Goal: Transaction & Acquisition: Purchase product/service

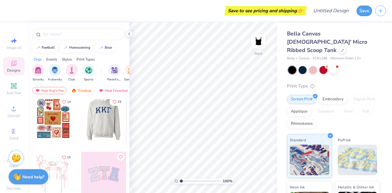
scroll to position [2, 0]
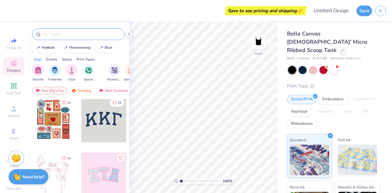
click at [63, 31] on div at bounding box center [78, 35] width 93 height 12
click at [59, 33] on input "text" at bounding box center [81, 34] width 78 height 6
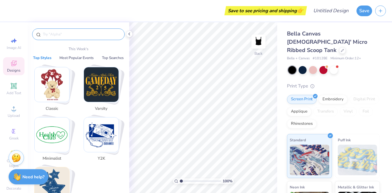
type input ","
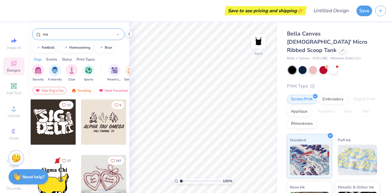
type input "m"
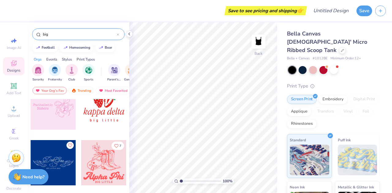
scroll to position [405, 0]
type input "big"
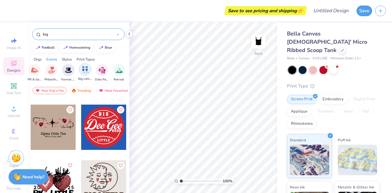
scroll to position [0, 131]
click at [81, 68] on div "filter for Big Little Reveal" at bounding box center [85, 69] width 12 height 12
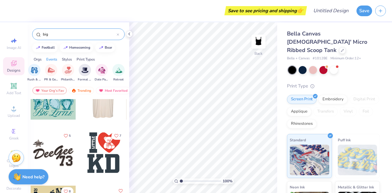
scroll to position [0, 0]
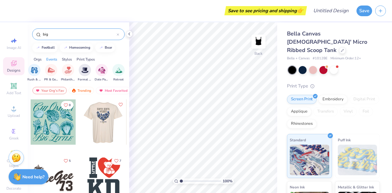
click at [56, 123] on div at bounding box center [53, 122] width 45 height 45
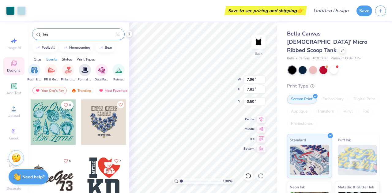
type input "0.50"
click at [334, 66] on div at bounding box center [334, 70] width 8 height 8
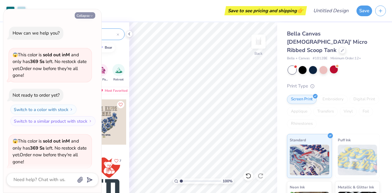
click at [91, 15] on icon "button" at bounding box center [92, 16] width 4 height 4
type textarea "x"
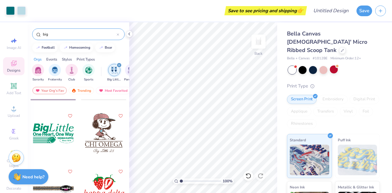
click at [52, 60] on div "Events" at bounding box center [51, 60] width 11 height 6
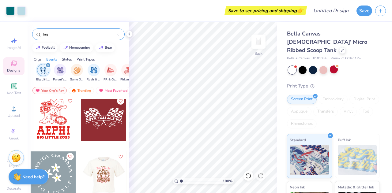
scroll to position [2737, 0]
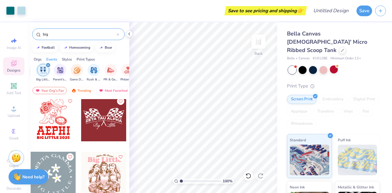
click at [101, 129] on div at bounding box center [103, 118] width 45 height 45
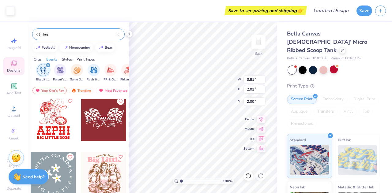
click at [105, 113] on div at bounding box center [103, 118] width 45 height 45
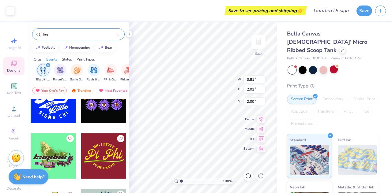
scroll to position [4959, 0]
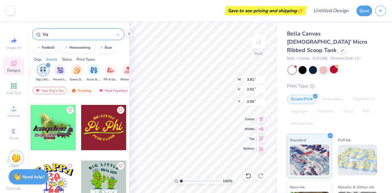
click at [87, 90] on div "Trending" at bounding box center [81, 90] width 25 height 7
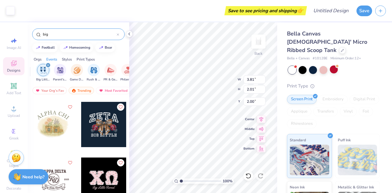
scroll to position [607, 0]
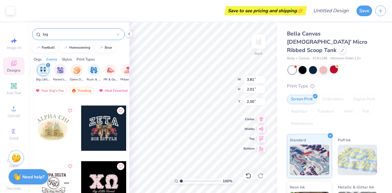
click at [59, 32] on input "big" at bounding box center [79, 34] width 74 height 6
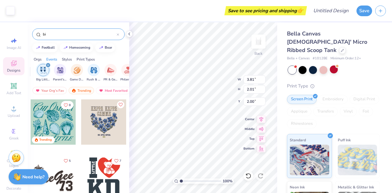
type input "b"
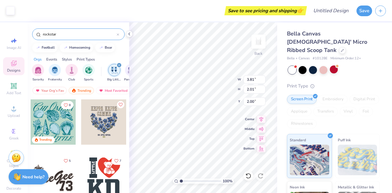
type input "rockstar"
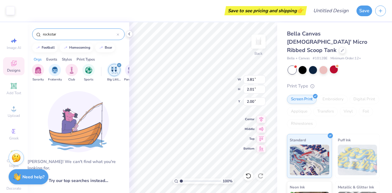
click at [54, 33] on input "rockstar" at bounding box center [79, 34] width 74 height 6
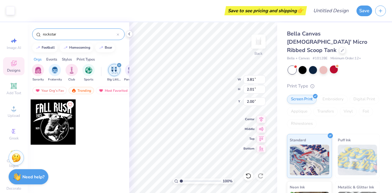
click at [54, 33] on input "rockstar" at bounding box center [79, 34] width 74 height 6
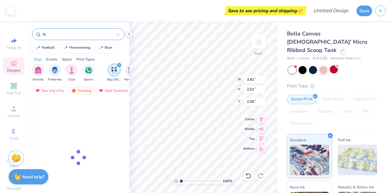
type input "b"
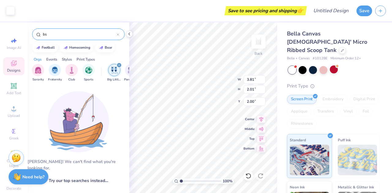
type input "b"
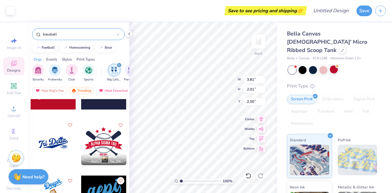
scroll to position [91, 0]
type input "baseball"
click at [67, 31] on div "baseball" at bounding box center [78, 35] width 93 height 12
click at [52, 34] on input "baseball" at bounding box center [79, 34] width 74 height 6
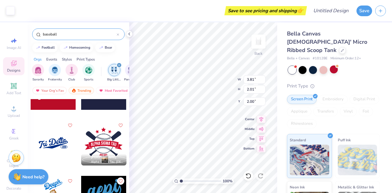
click at [52, 34] on input "baseball" at bounding box center [79, 34] width 74 height 6
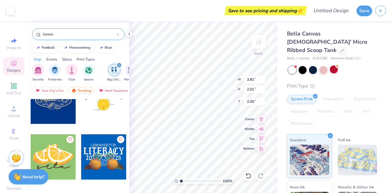
scroll to position [691, 0]
click at [49, 34] on input "lemon" at bounding box center [79, 34] width 74 height 6
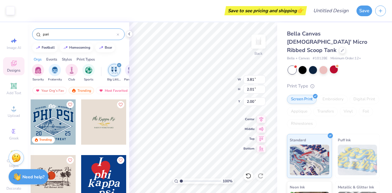
type input "[GEOGRAPHIC_DATA]"
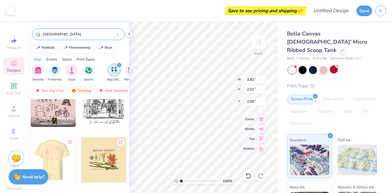
scroll to position [0, 0]
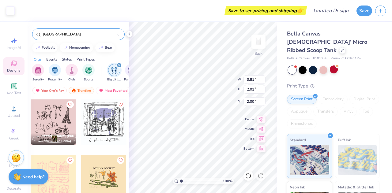
click at [50, 32] on input "[GEOGRAPHIC_DATA]" at bounding box center [79, 34] width 74 height 6
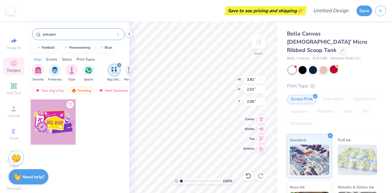
type input "passpor"
type input "2.33"
type input "1.23"
type input "2.78"
click at [60, 128] on div at bounding box center [53, 122] width 45 height 45
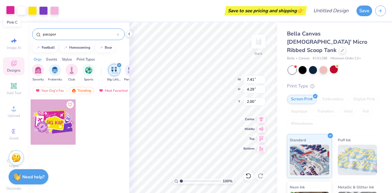
click at [11, 9] on div at bounding box center [10, 10] width 9 height 9
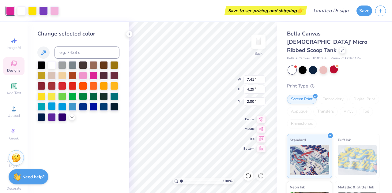
click at [50, 106] on div at bounding box center [52, 106] width 8 height 8
click at [34, 9] on div at bounding box center [32, 10] width 9 height 9
click at [71, 117] on icon at bounding box center [72, 116] width 5 height 5
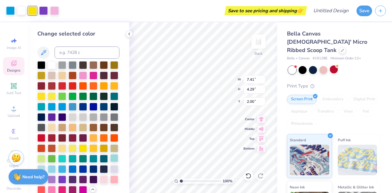
click at [110, 162] on div at bounding box center [114, 158] width 8 height 8
drag, startPoint x: 44, startPoint y: 10, endPoint x: 40, endPoint y: 8, distance: 4.7
click at [40, 8] on div at bounding box center [43, 10] width 9 height 9
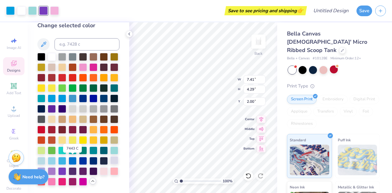
click at [110, 158] on div at bounding box center [114, 161] width 8 height 8
click at [56, 12] on div at bounding box center [54, 10] width 9 height 9
click at [110, 86] on div at bounding box center [114, 88] width 8 height 8
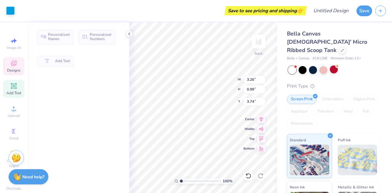
type input "3.26"
type input "0.99"
type input "3.74"
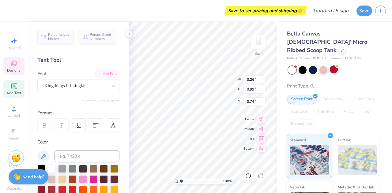
scroll to position [5, 2]
type textarea "SIG DELT"
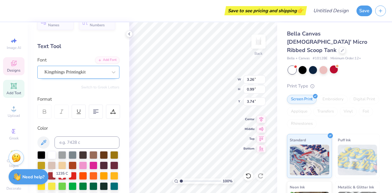
scroll to position [13, 0]
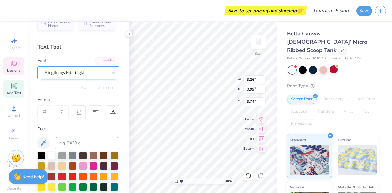
click at [100, 72] on div "Kingthings Printingkit" at bounding box center [76, 73] width 64 height 10
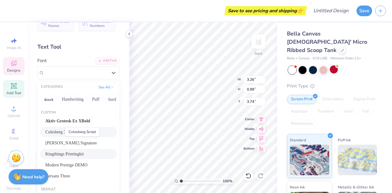
click at [57, 133] on span "Colesberg Script" at bounding box center [59, 132] width 29 height 6
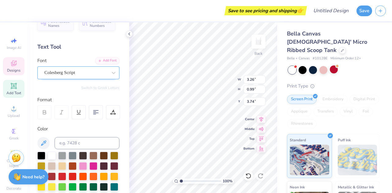
click at [59, 70] on div "Colesberg Script" at bounding box center [76, 73] width 64 height 10
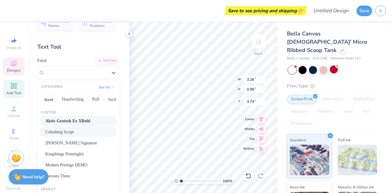
click at [60, 122] on span "Aktiv Grotesk Ex XBold" at bounding box center [67, 121] width 45 height 6
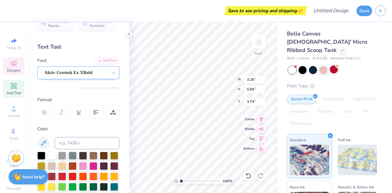
click at [60, 70] on div "Aktiv Grotesk Ex XBold" at bounding box center [76, 73] width 64 height 10
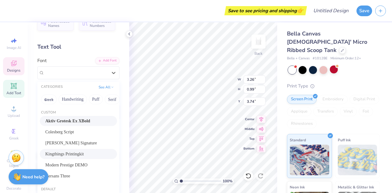
click at [68, 156] on span "Kingthings Printingkit" at bounding box center [64, 154] width 39 height 6
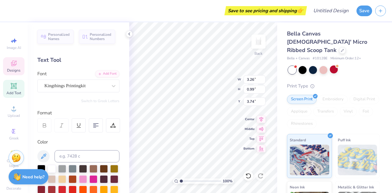
scroll to position [5, 2]
type input "3.82"
type input "1.01"
type input "3.76"
type input "3.38"
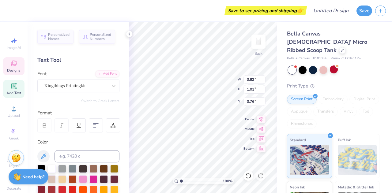
type input "0.89"
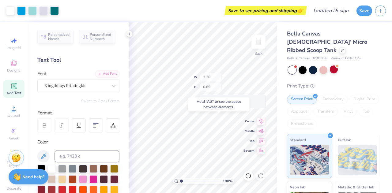
type input "3.89"
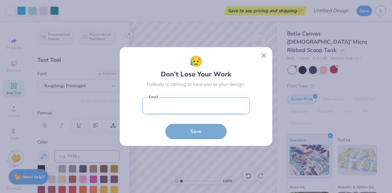
click at [200, 104] on input "email" at bounding box center [196, 105] width 108 height 17
type input "[PERSON_NAME][EMAIL_ADDRESS][PERSON_NAME][DOMAIN_NAME]"
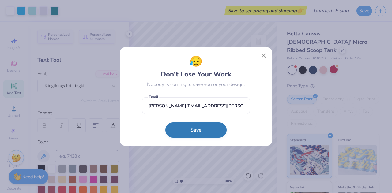
click at [184, 128] on button "Save" at bounding box center [196, 130] width 61 height 15
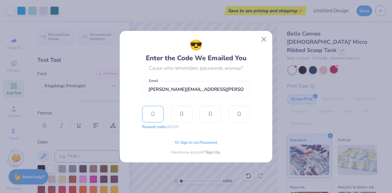
type input "6"
type input "2"
type input "1"
type input "5"
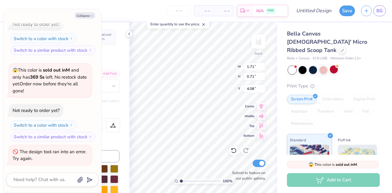
scroll to position [5, 1]
type textarea "x"
type textarea "SPRING\"
type textarea "x"
type textarea "SPRING"
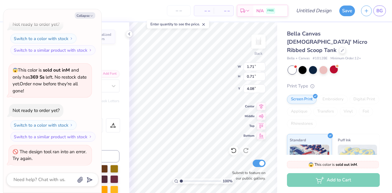
type textarea "x"
type textarea "SPRIN"
type textarea "x"
type textarea "SPRI"
type textarea "x"
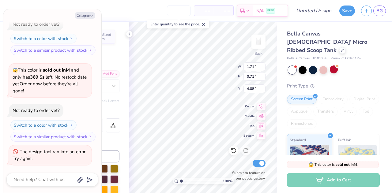
type textarea "SPR"
type textarea "x"
type textarea "SP"
type textarea "x"
type textarea "S"
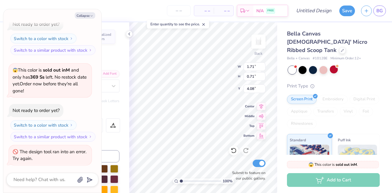
type textarea "x"
type textarea "BI"
type textarea "x"
type textarea "BID"
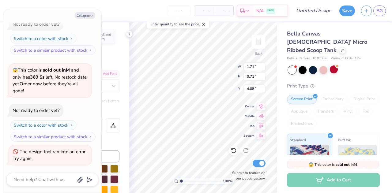
type textarea "x"
type textarea "BID"
type textarea "x"
type textarea "BID"
type textarea "x"
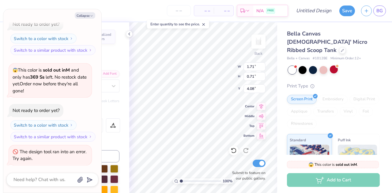
type textarea "BI"
type textarea "x"
type textarea "BIG"
type textarea "x"
type input "1.70"
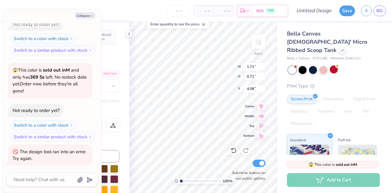
type input "0.68"
type input "5.16"
type textarea "x"
type textarea "L"
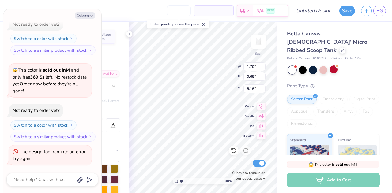
type textarea "x"
type textarea "L"
type textarea "x"
type textarea "Li"
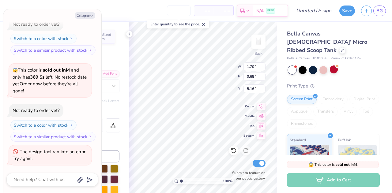
type textarea "x"
type textarea "Lit"
type textarea "x"
type textarea "Litt"
type textarea "x"
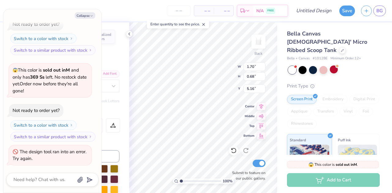
type textarea "Little"
type textarea "x"
type textarea "Little"
type textarea "x"
type input "4.13"
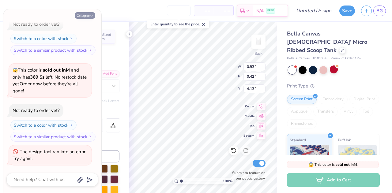
click at [85, 15] on button "Collapse" at bounding box center [85, 15] width 21 height 6
type textarea "x"
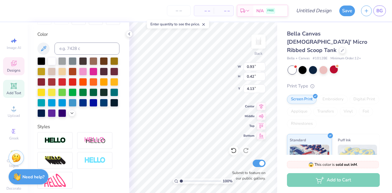
scroll to position [173, 0]
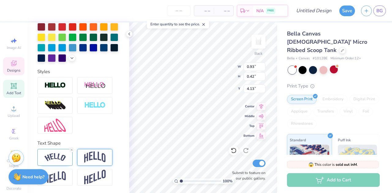
click at [89, 154] on img at bounding box center [94, 158] width 21 height 12
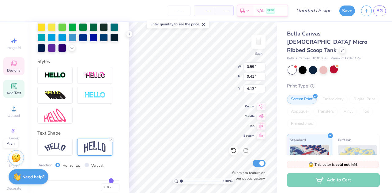
type input "0.59"
type input "0.41"
click at [90, 137] on div "Personalized Names Personalized Numbers Text Tool Add Font Font Nersans Three S…" at bounding box center [79, 107] width 102 height 171
type input "4.13"
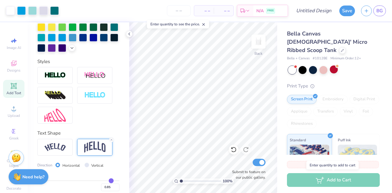
click at [309, 180] on div "Add to Cart" at bounding box center [333, 180] width 93 height 14
click at [307, 178] on div "Add to Cart" at bounding box center [333, 180] width 93 height 14
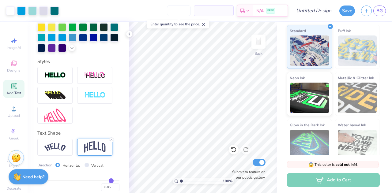
click at [200, 10] on span "– –" at bounding box center [204, 11] width 12 height 6
click at [206, 10] on span "– –" at bounding box center [204, 11] width 12 height 6
click at [179, 12] on input "number" at bounding box center [179, 10] width 24 height 11
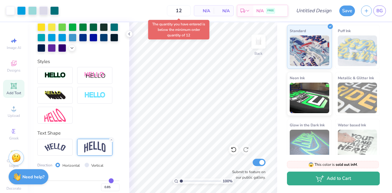
click at [292, 176] on button "Add to Cart" at bounding box center [333, 179] width 93 height 14
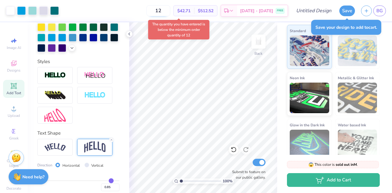
click at [170, 10] on input "12" at bounding box center [159, 10] width 24 height 11
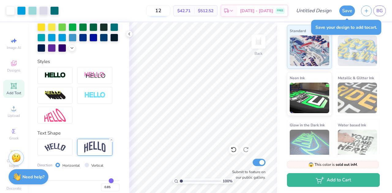
click at [167, 14] on input "12" at bounding box center [159, 10] width 24 height 11
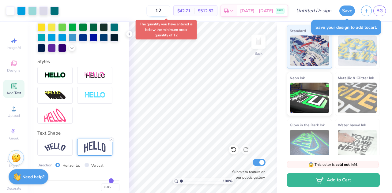
click at [167, 14] on input "12" at bounding box center [159, 10] width 24 height 11
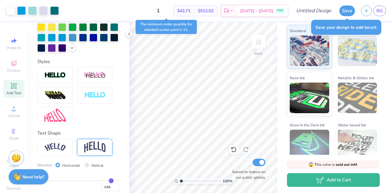
type input "12"
